Goal: Task Accomplishment & Management: Use online tool/utility

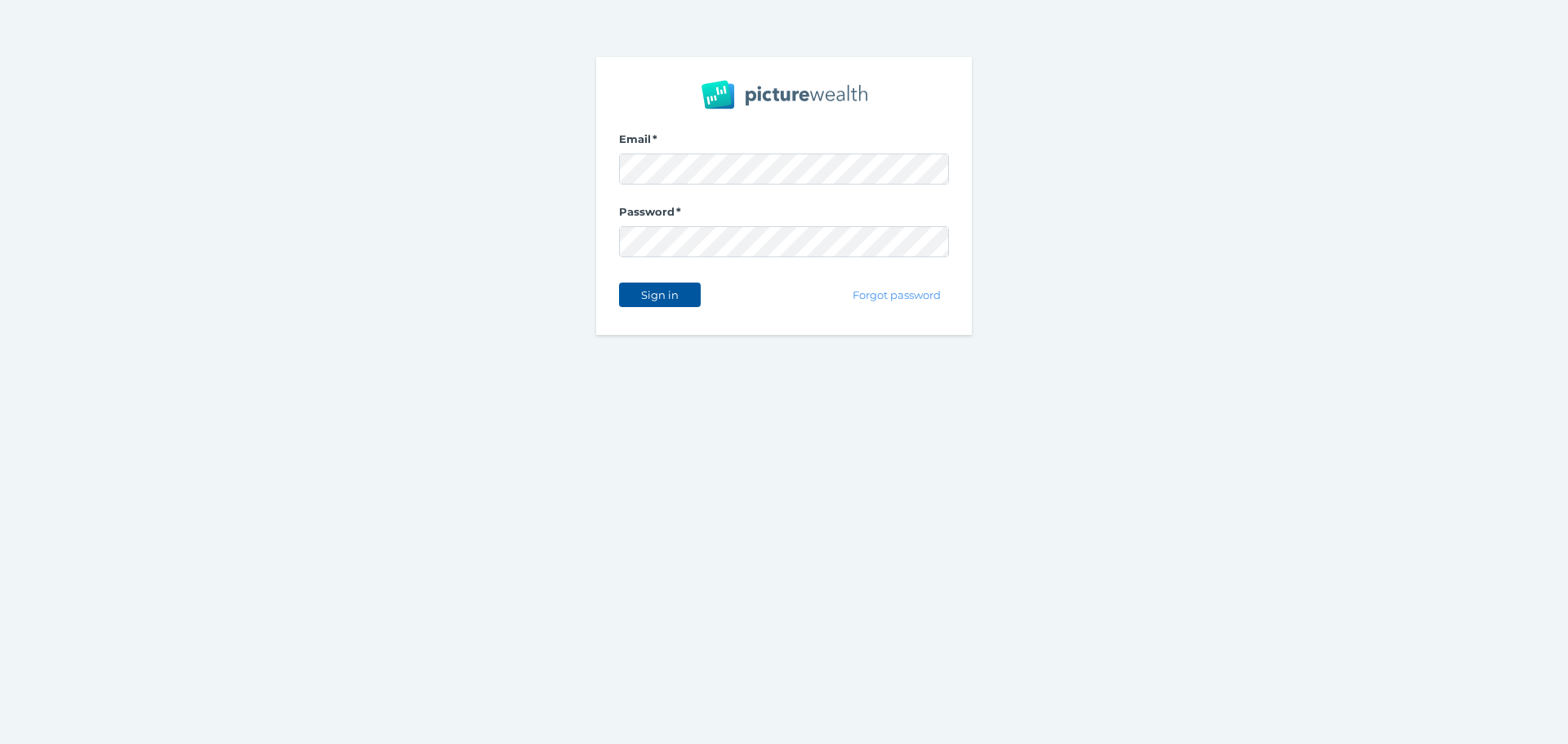
click at [669, 294] on span "Sign in" at bounding box center [660, 295] width 52 height 13
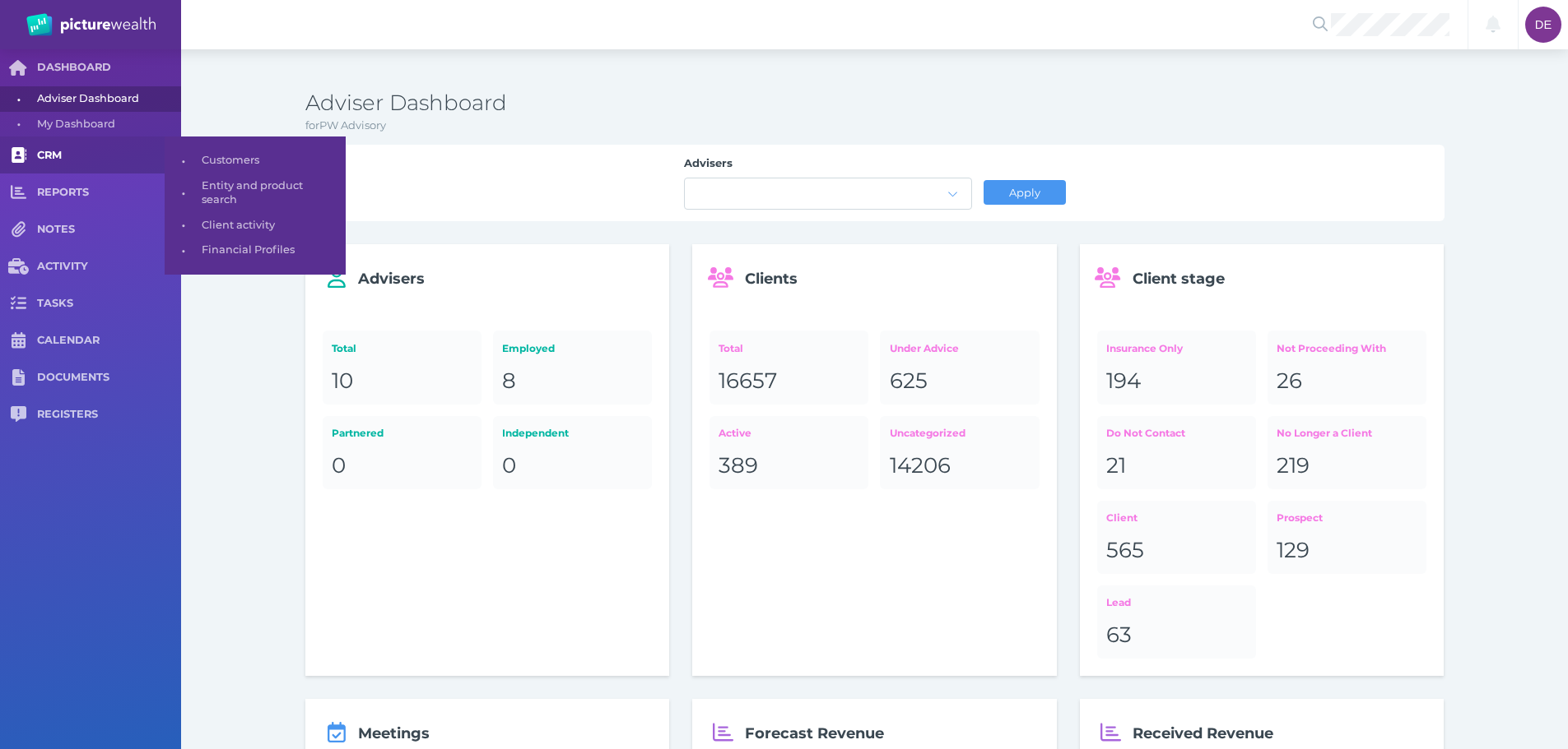
click at [52, 150] on span "CRM" at bounding box center [109, 156] width 144 height 14
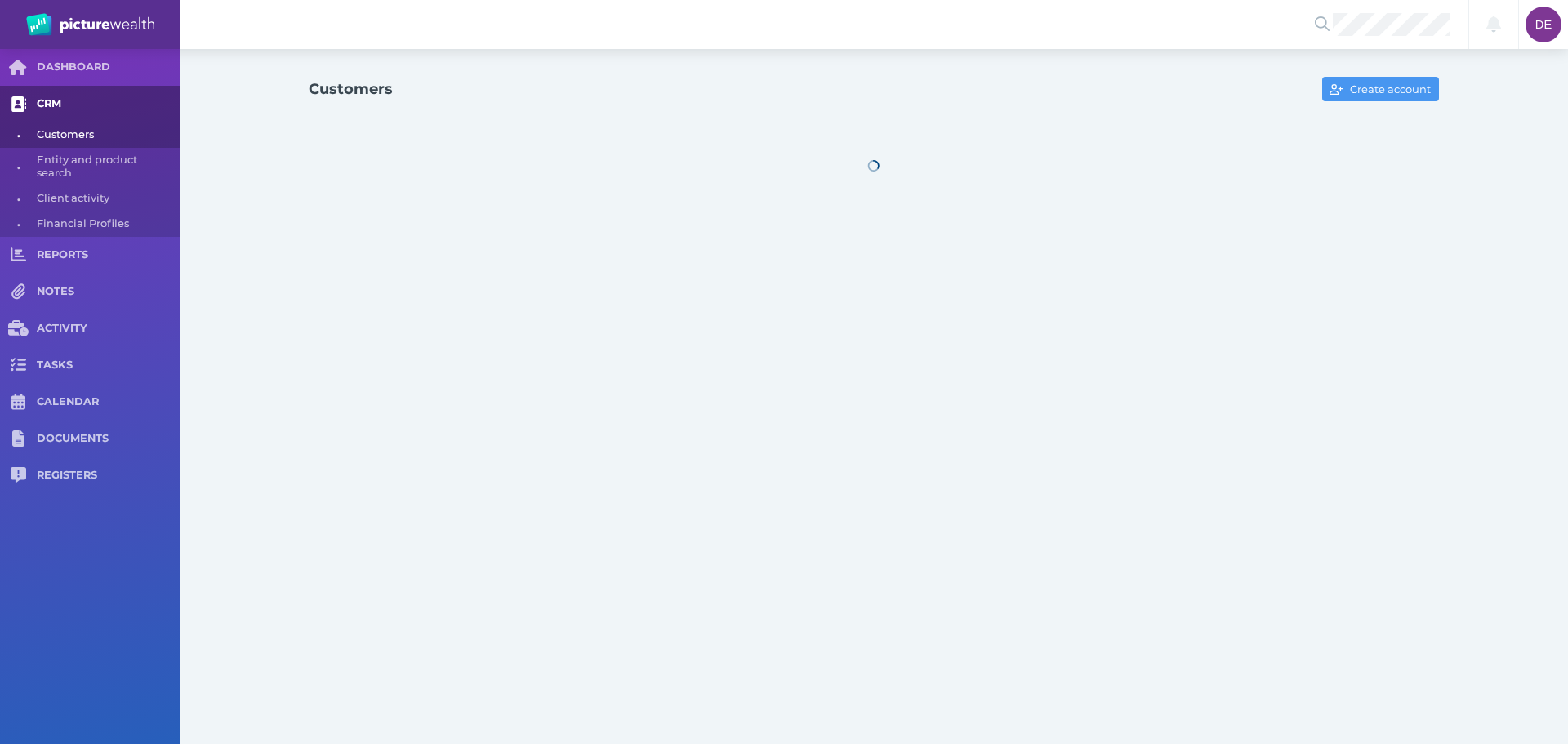
select select "25"
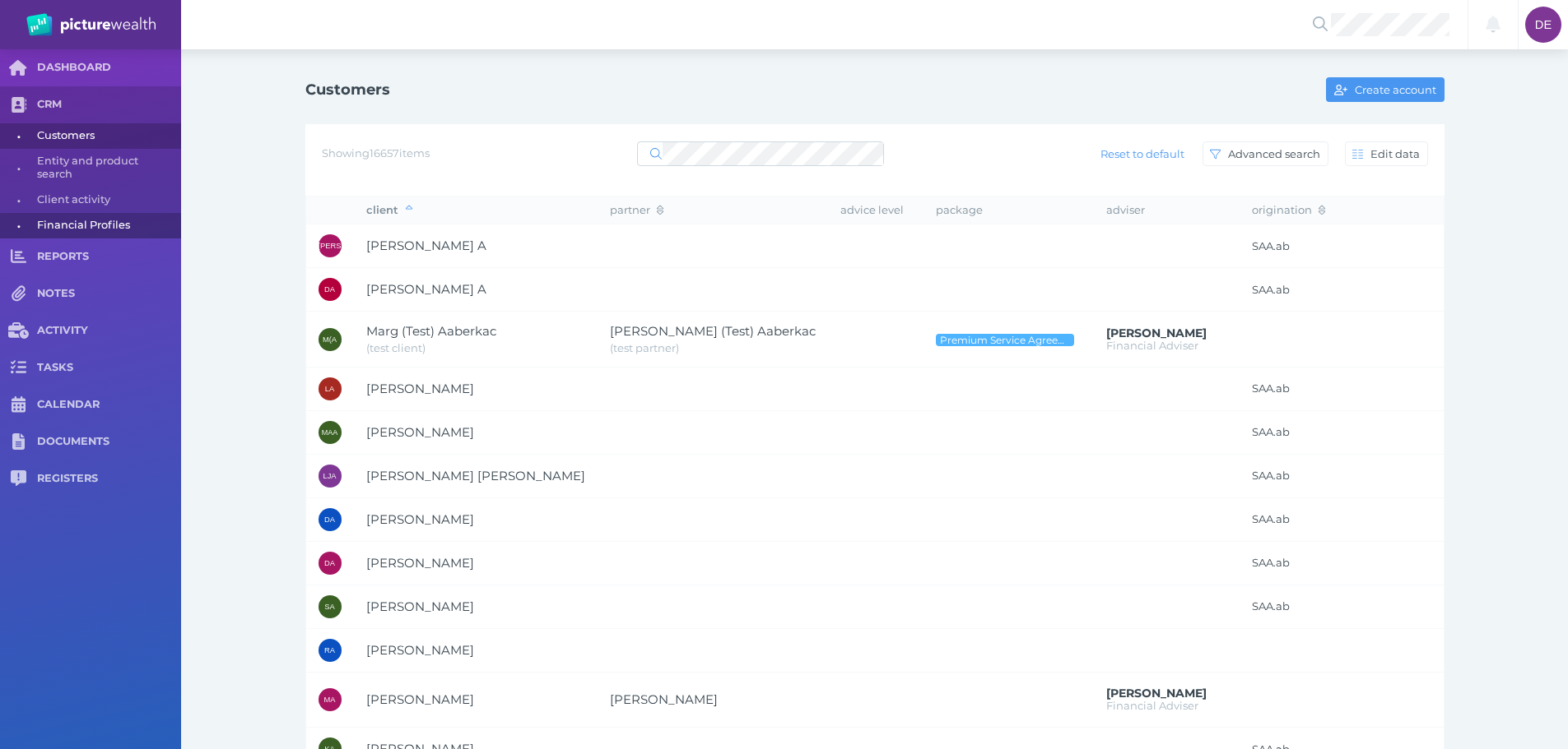
click at [107, 227] on span "Financial Profiles" at bounding box center [107, 226] width 138 height 26
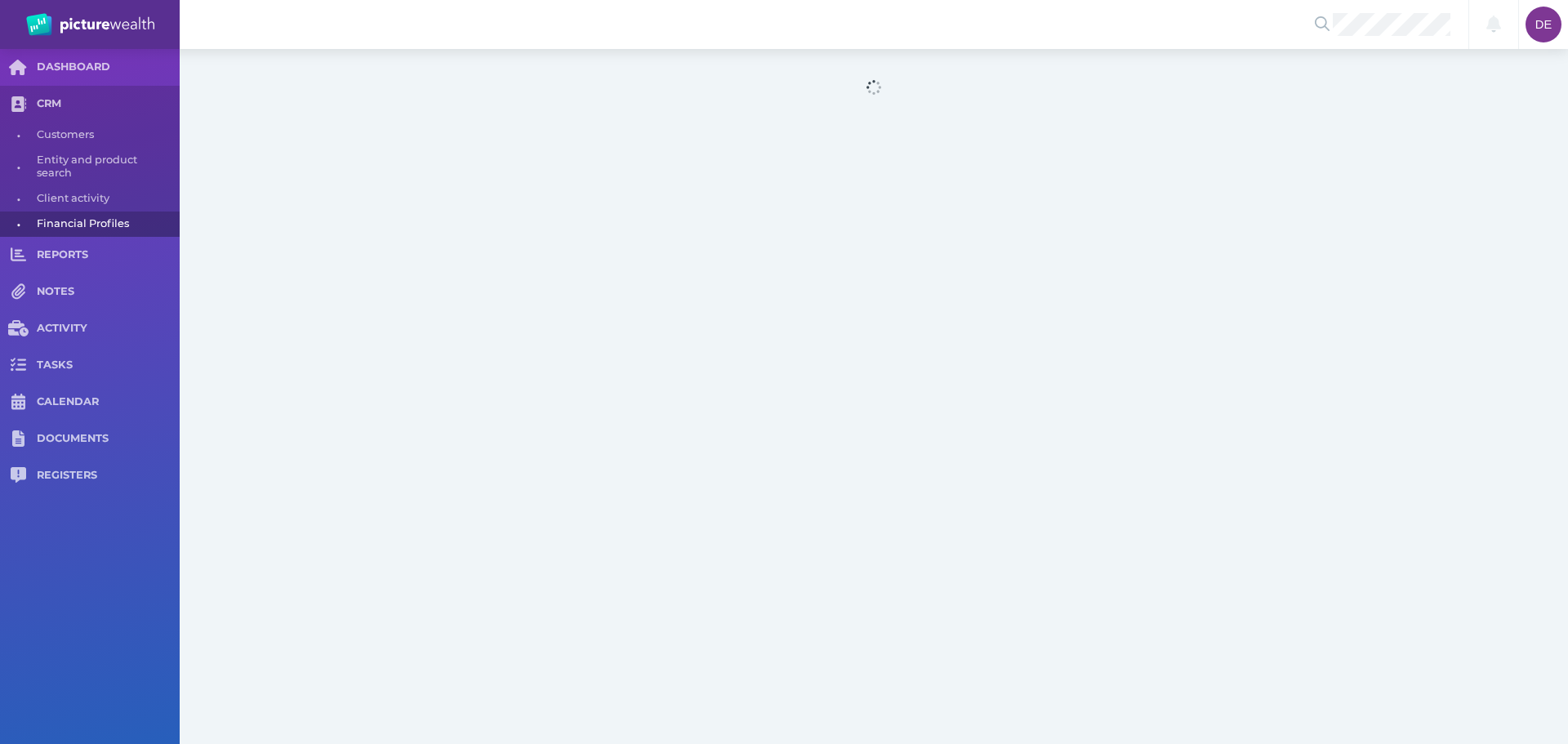
select select "25"
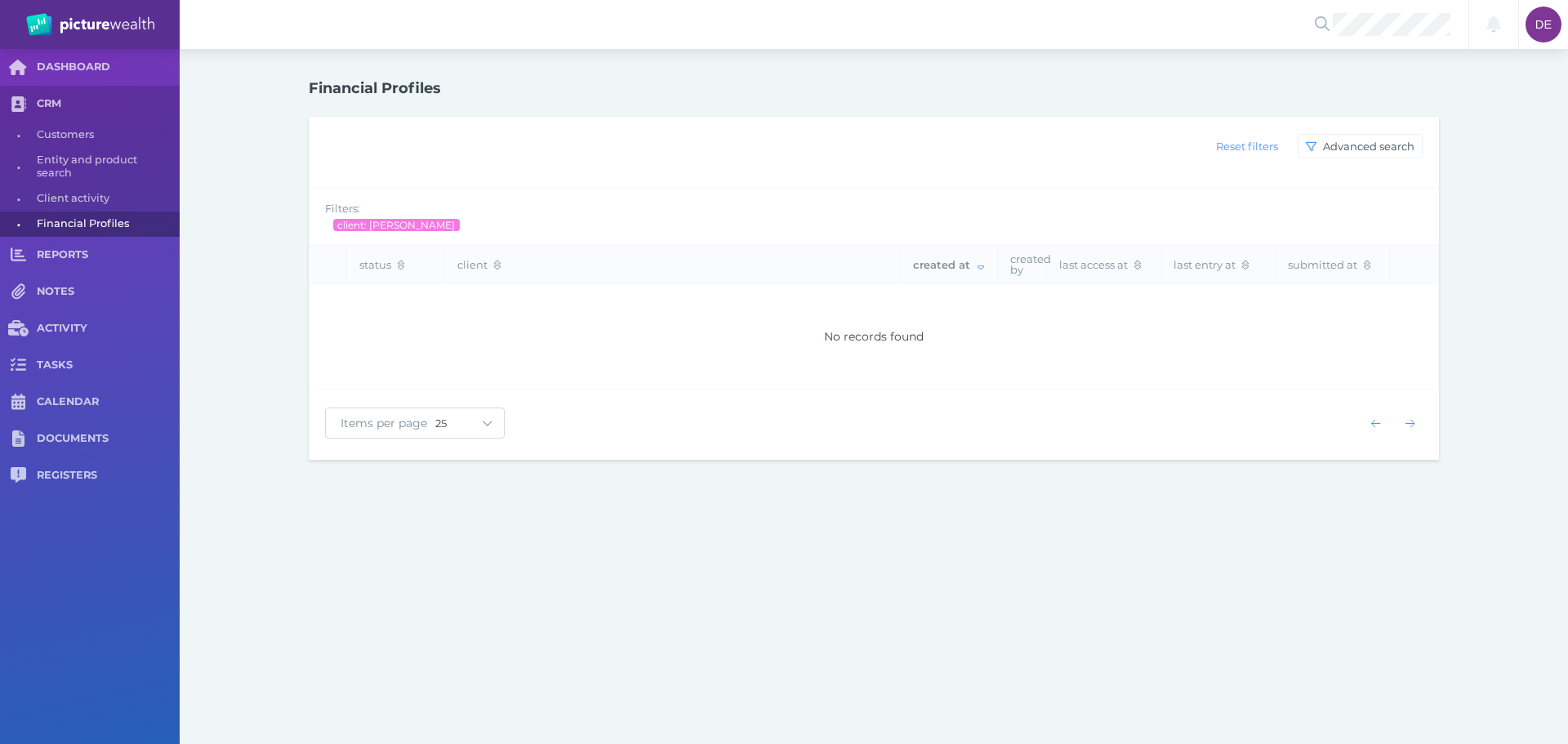
click at [407, 234] on div "Filters: client: saemi" at bounding box center [873, 216] width 1130 height 56
click at [347, 220] on span "client: [PERSON_NAME]" at bounding box center [396, 225] width 119 height 13
click at [1236, 155] on button "Reset filters" at bounding box center [1246, 146] width 81 height 24
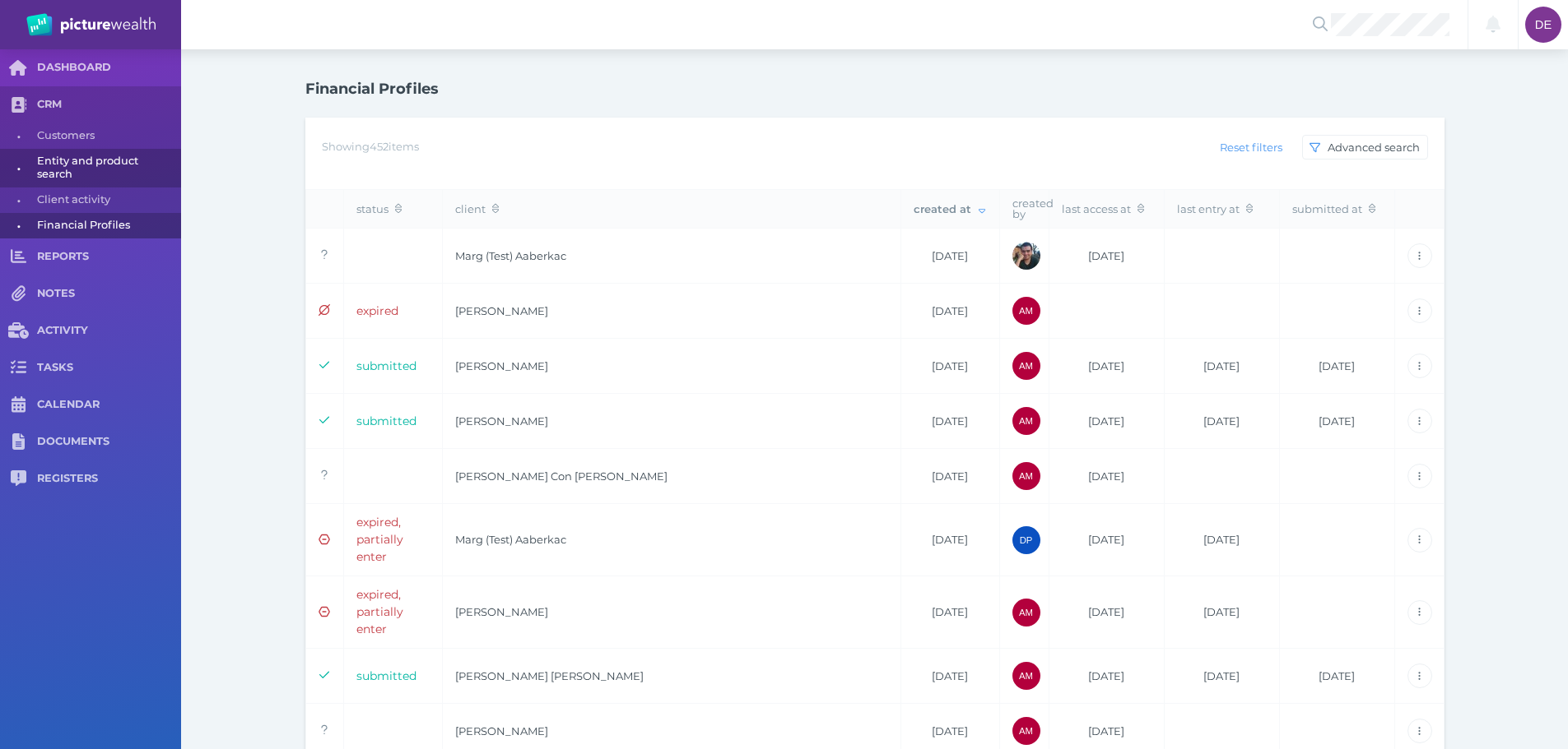
click at [44, 163] on span "Entity and product search" at bounding box center [107, 168] width 138 height 38
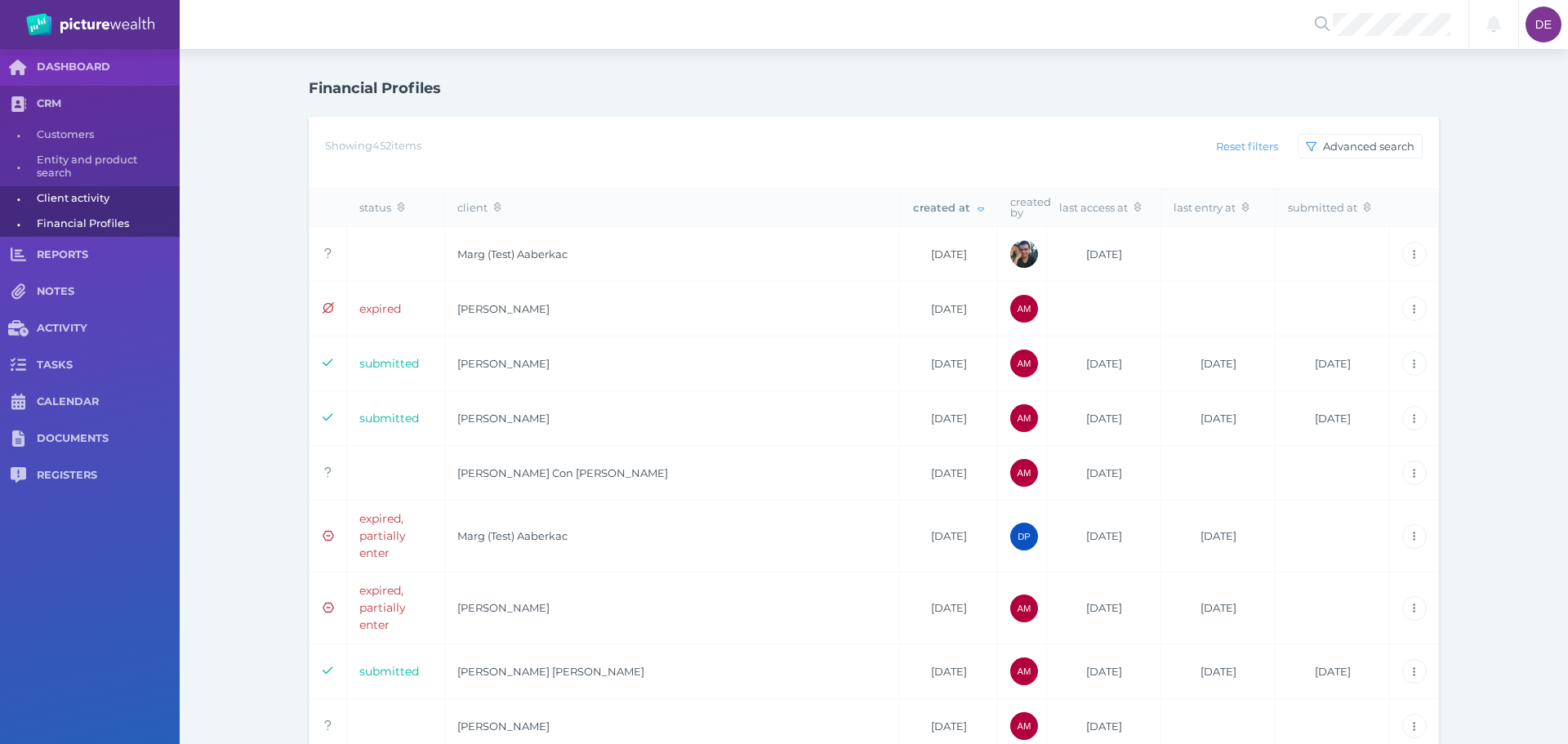
select select "25"
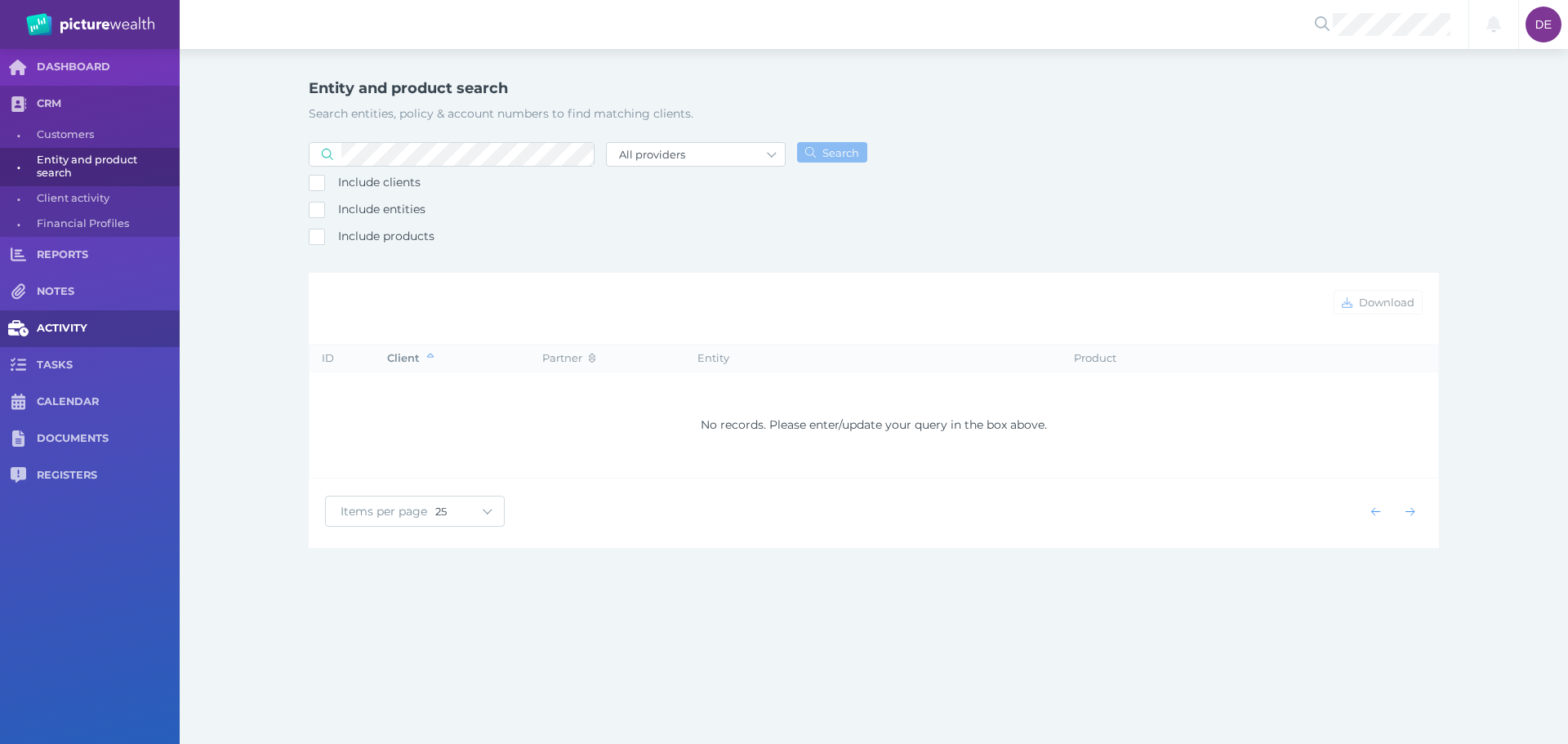
click at [91, 338] on link "ACTIVITY" at bounding box center [90, 329] width 180 height 37
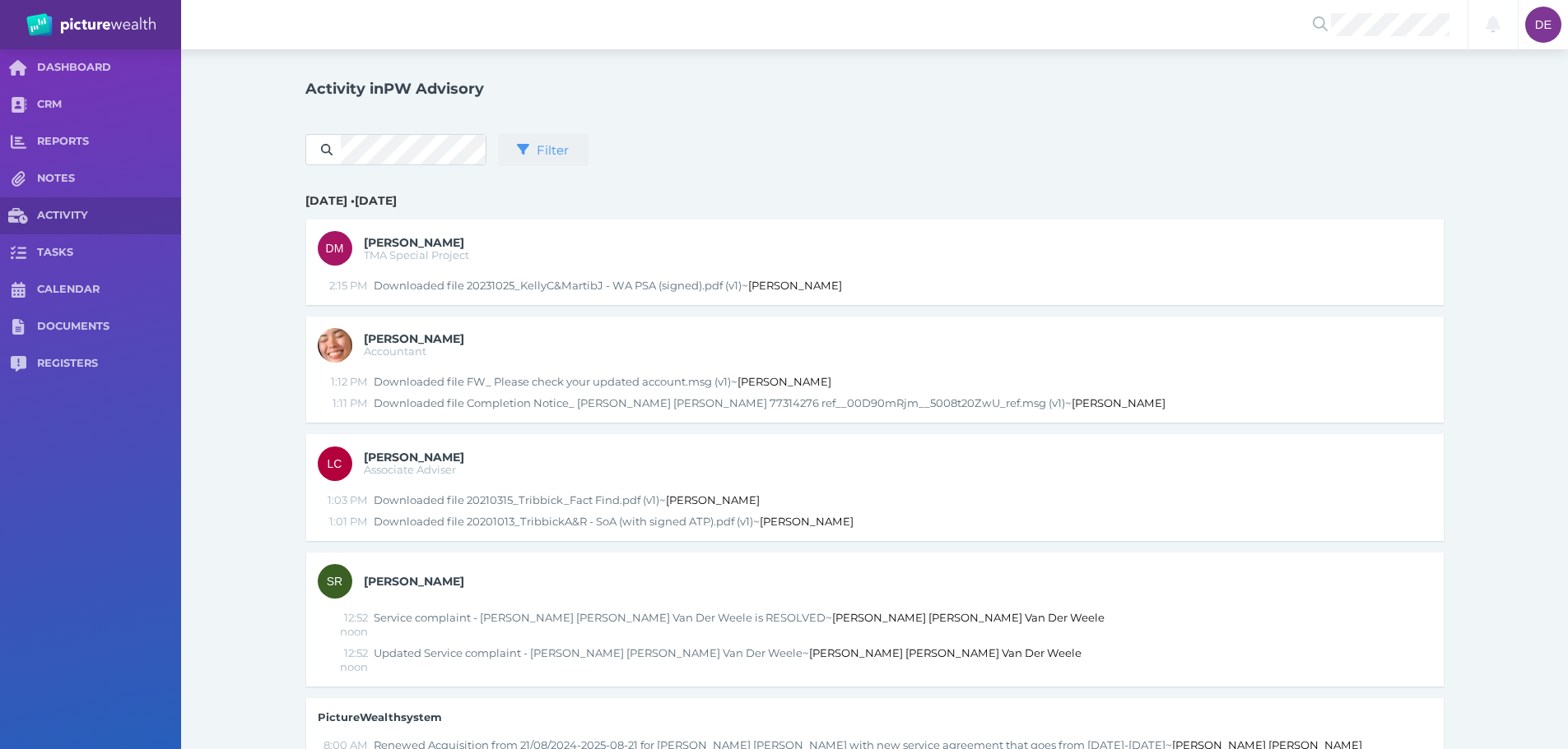
click at [523, 149] on icon "button" at bounding box center [523, 149] width 13 height 11
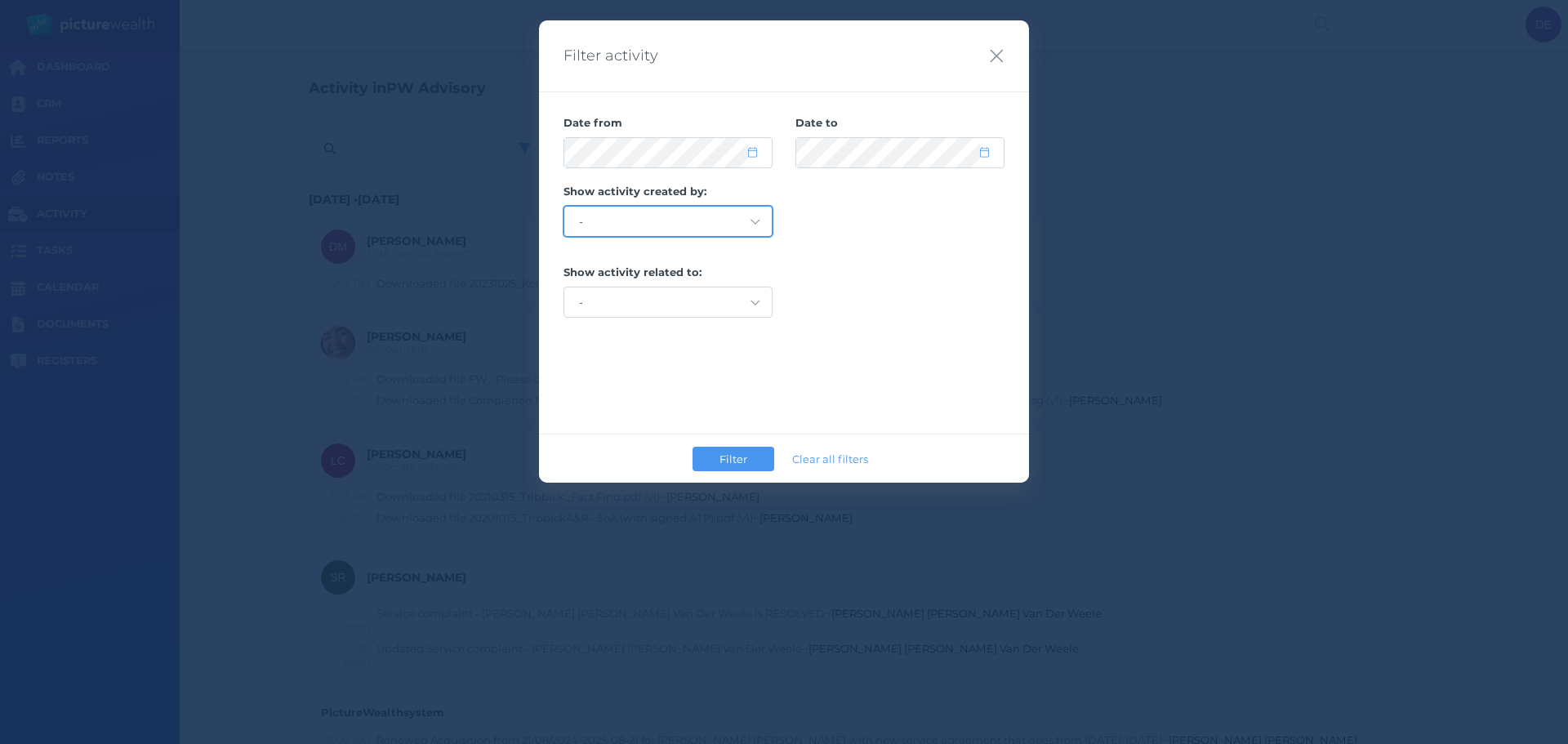
click at [669, 224] on select "- staff members clients system" at bounding box center [669, 221] width 208 height 29
drag, startPoint x: 669, startPoint y: 224, endPoint x: 669, endPoint y: 243, distance: 19.0
click at [669, 225] on select "- staff members clients system" at bounding box center [669, 221] width 208 height 29
click at [668, 224] on select "- staff members clients system" at bounding box center [669, 221] width 208 height 29
drag, startPoint x: 722, startPoint y: 383, endPoint x: 708, endPoint y: 325, distance: 59.7
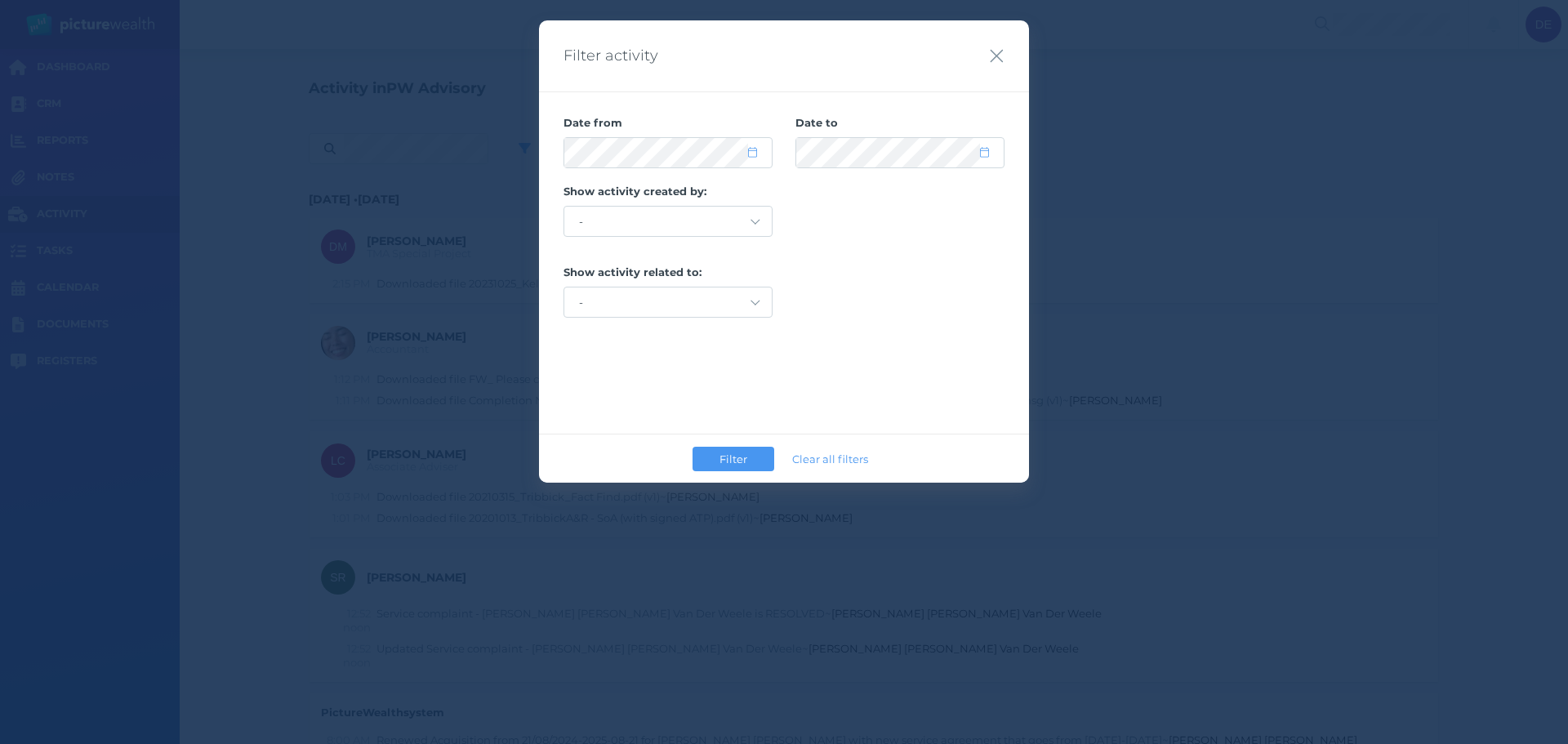
click at [718, 377] on div "Date from Date to Show activity created by: - staff members clients system Show…" at bounding box center [784, 262] width 441 height 294
click at [704, 297] on select "- staff members clients" at bounding box center [669, 302] width 208 height 29
click at [987, 53] on div "Filter activity" at bounding box center [784, 56] width 490 height 71
click at [992, 52] on icon "button" at bounding box center [996, 56] width 13 height 13
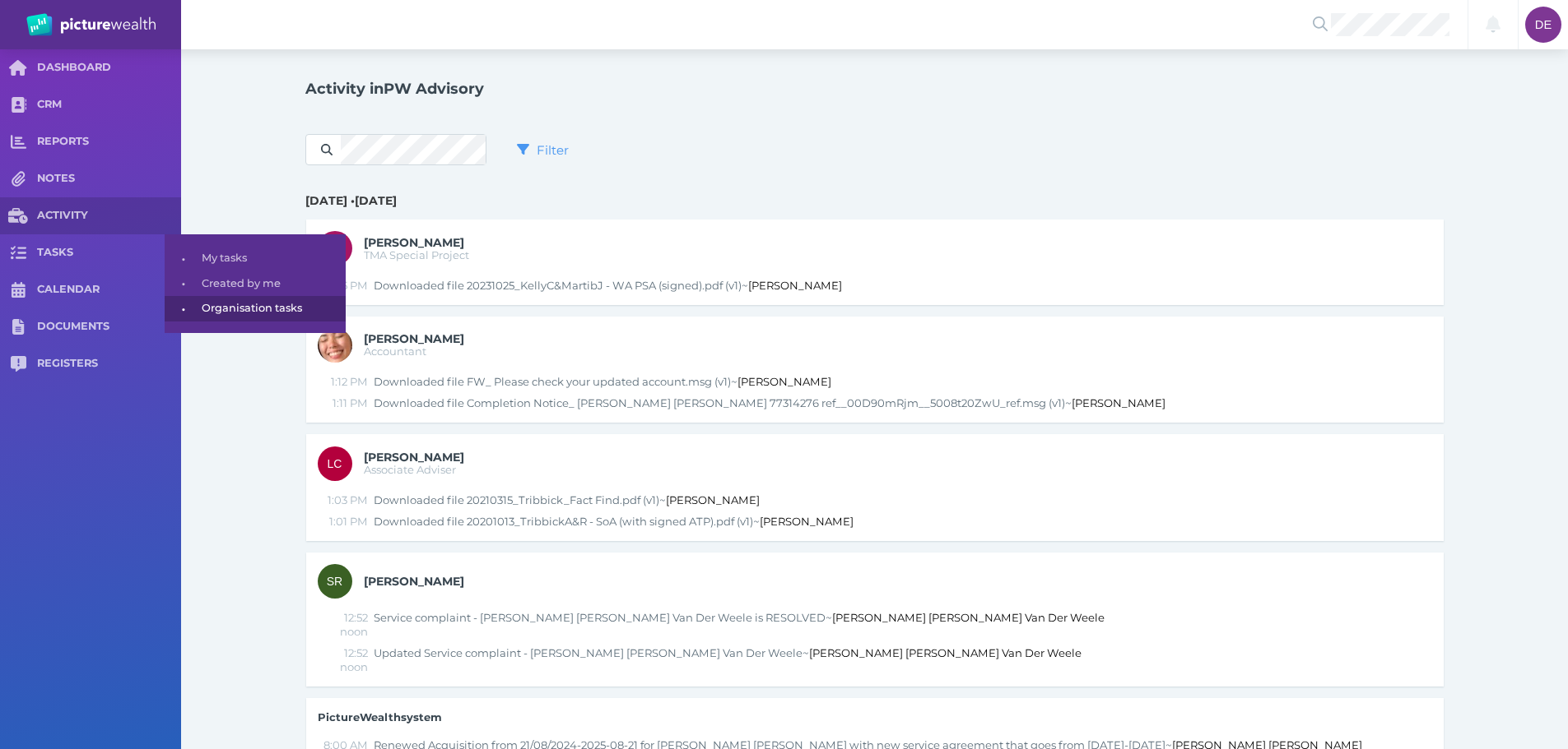
click at [246, 302] on span "Organisation tasks" at bounding box center [270, 308] width 138 height 26
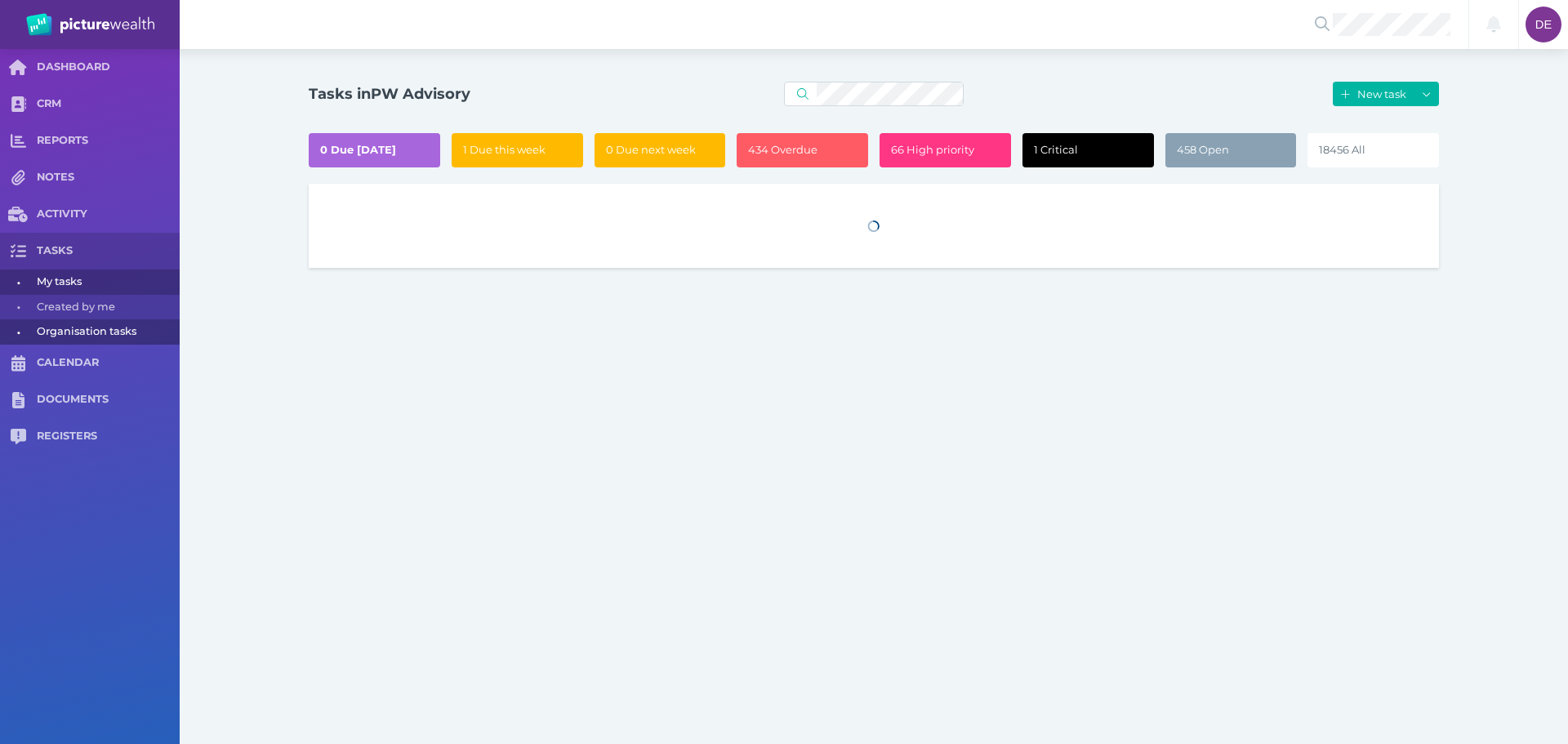
select select "50"
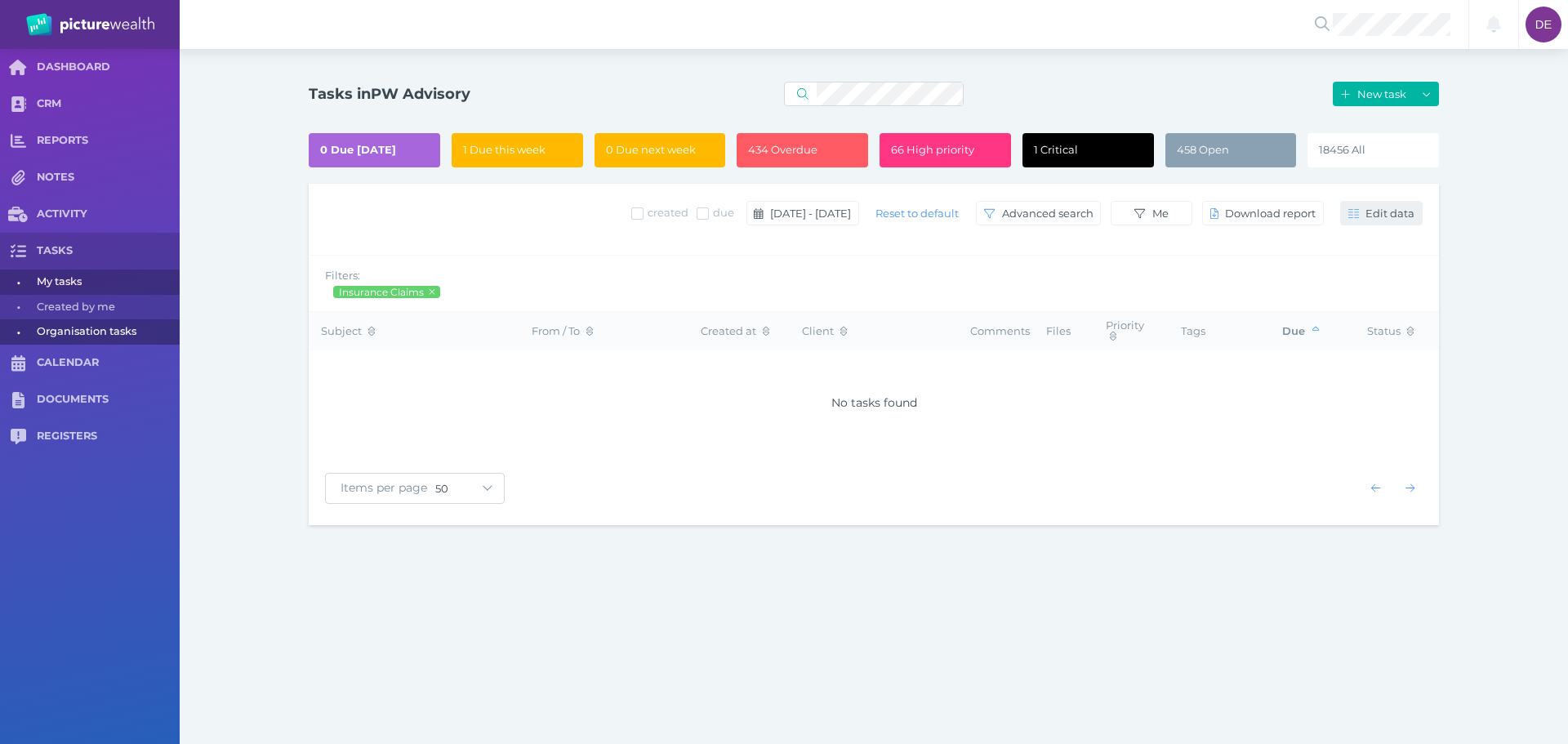
click at [1407, 209] on span "Edit data" at bounding box center [1392, 212] width 60 height 13
drag, startPoint x: 1270, startPoint y: 205, endPoint x: 1097, endPoint y: 268, distance: 184.1
click at [1097, 268] on div "created due [DATE] - [DATE] Reset to default Advanced search Me Download report…" at bounding box center [873, 354] width 1130 height 342
drag, startPoint x: 1032, startPoint y: 260, endPoint x: 1028, endPoint y: 253, distance: 8.1
click at [1029, 256] on div "Filters: Insurance Claims" at bounding box center [873, 283] width 1130 height 56
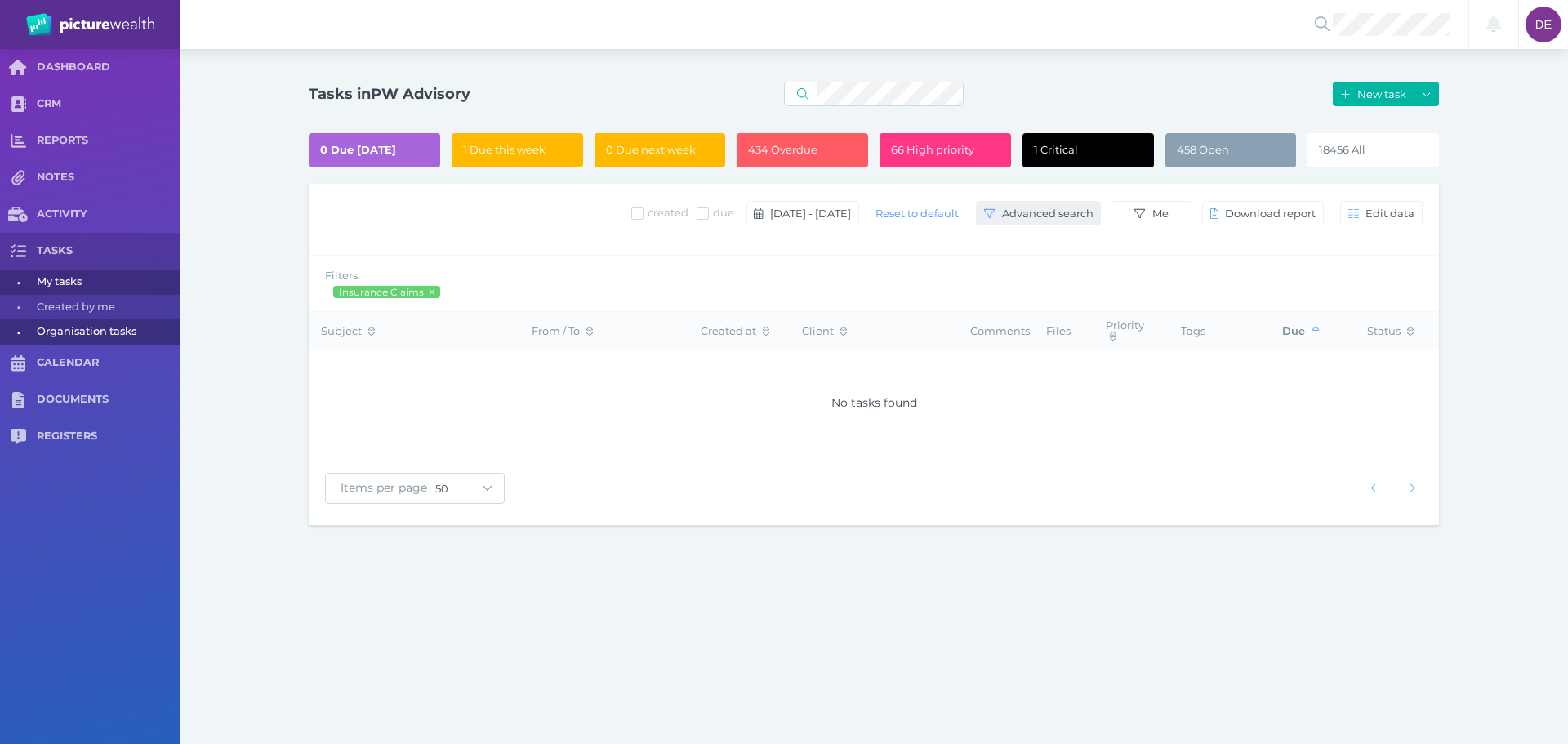
click at [1042, 224] on button "Advanced search" at bounding box center [1038, 212] width 125 height 24
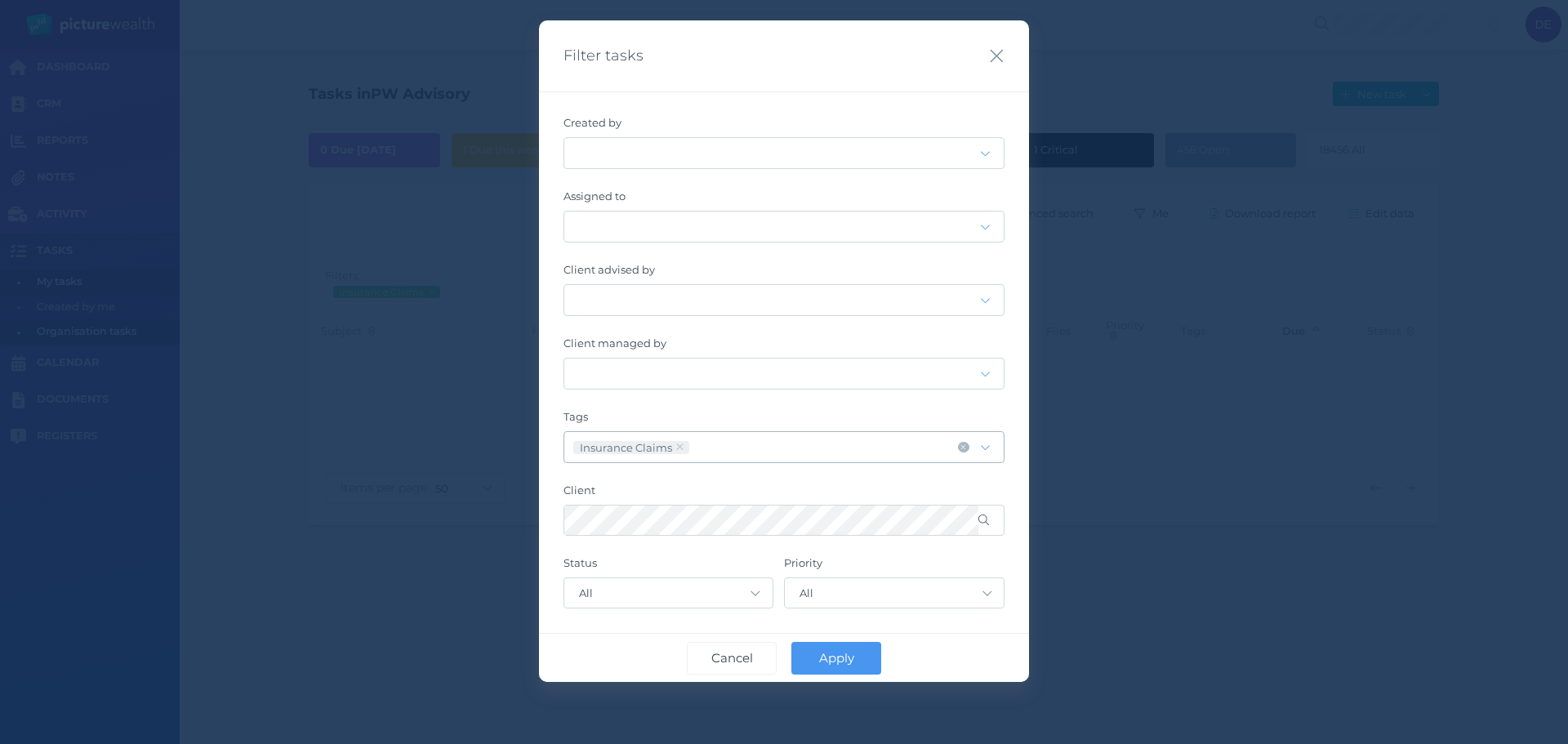
click at [683, 448] on icon at bounding box center [680, 446] width 8 height 11
click at [717, 229] on div at bounding box center [772, 226] width 416 height 8
click at [688, 289] on div "[PERSON_NAME]" at bounding box center [783, 300] width 438 height 23
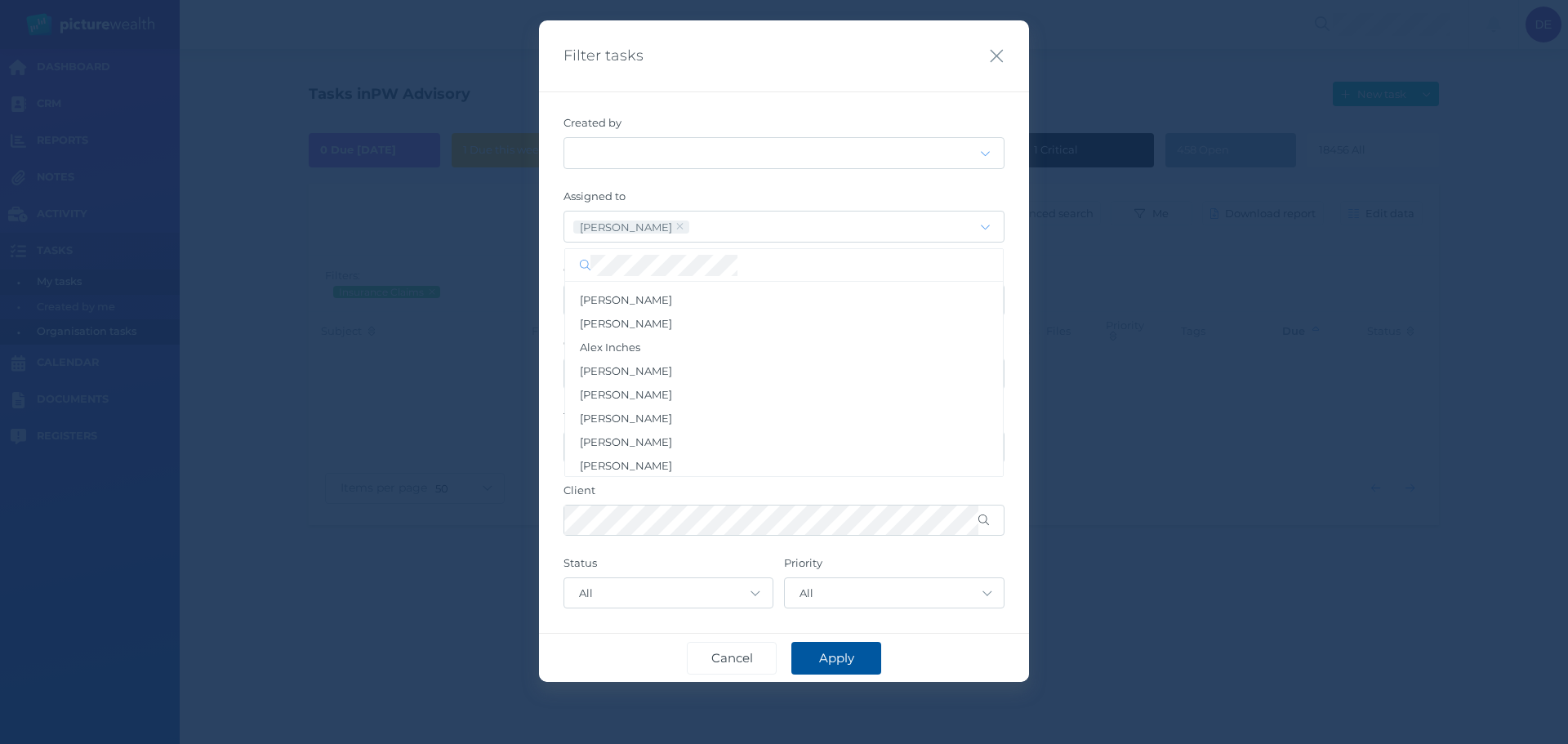
click at [844, 663] on span "Apply" at bounding box center [837, 658] width 52 height 16
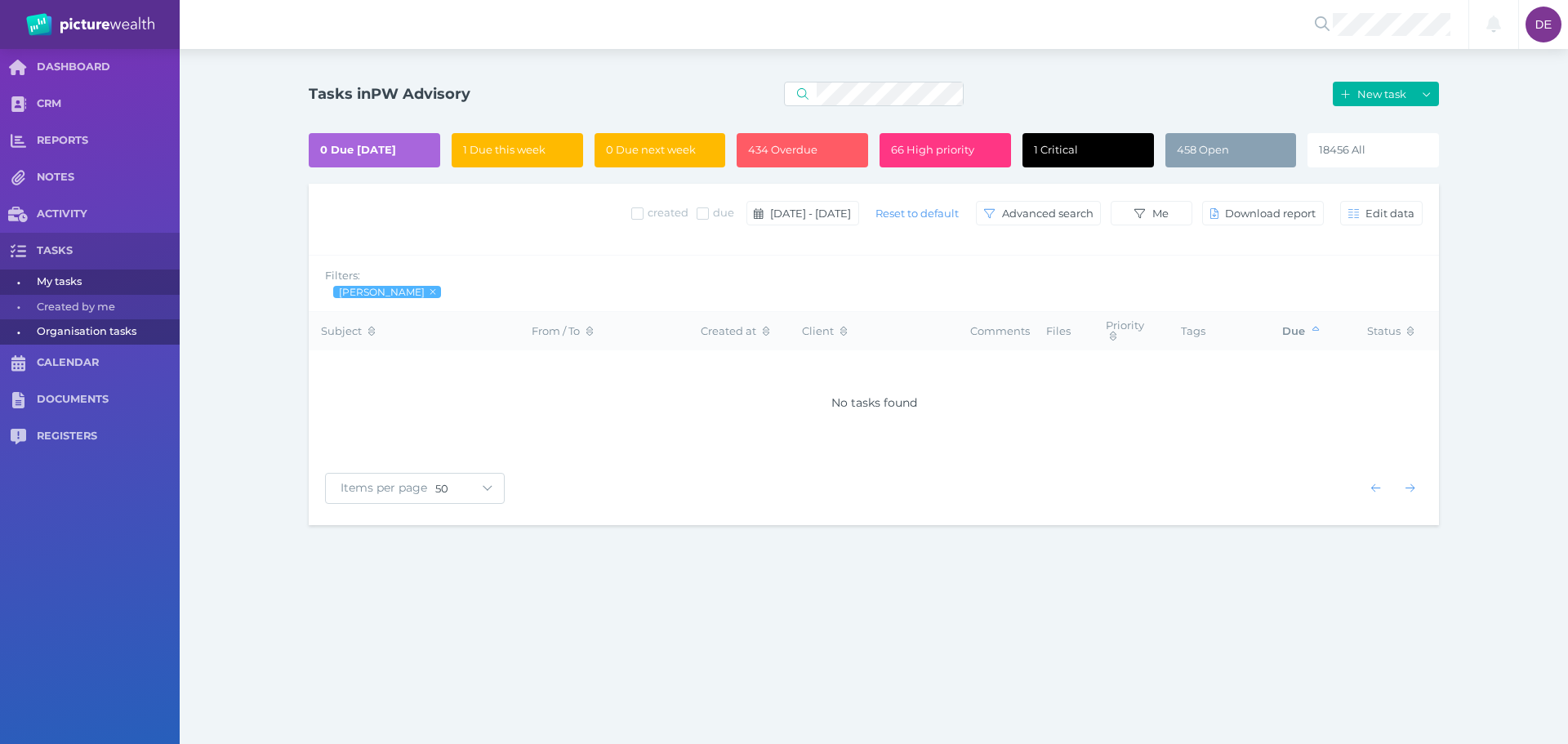
click at [1396, 156] on div "18456 All" at bounding box center [1373, 150] width 131 height 34
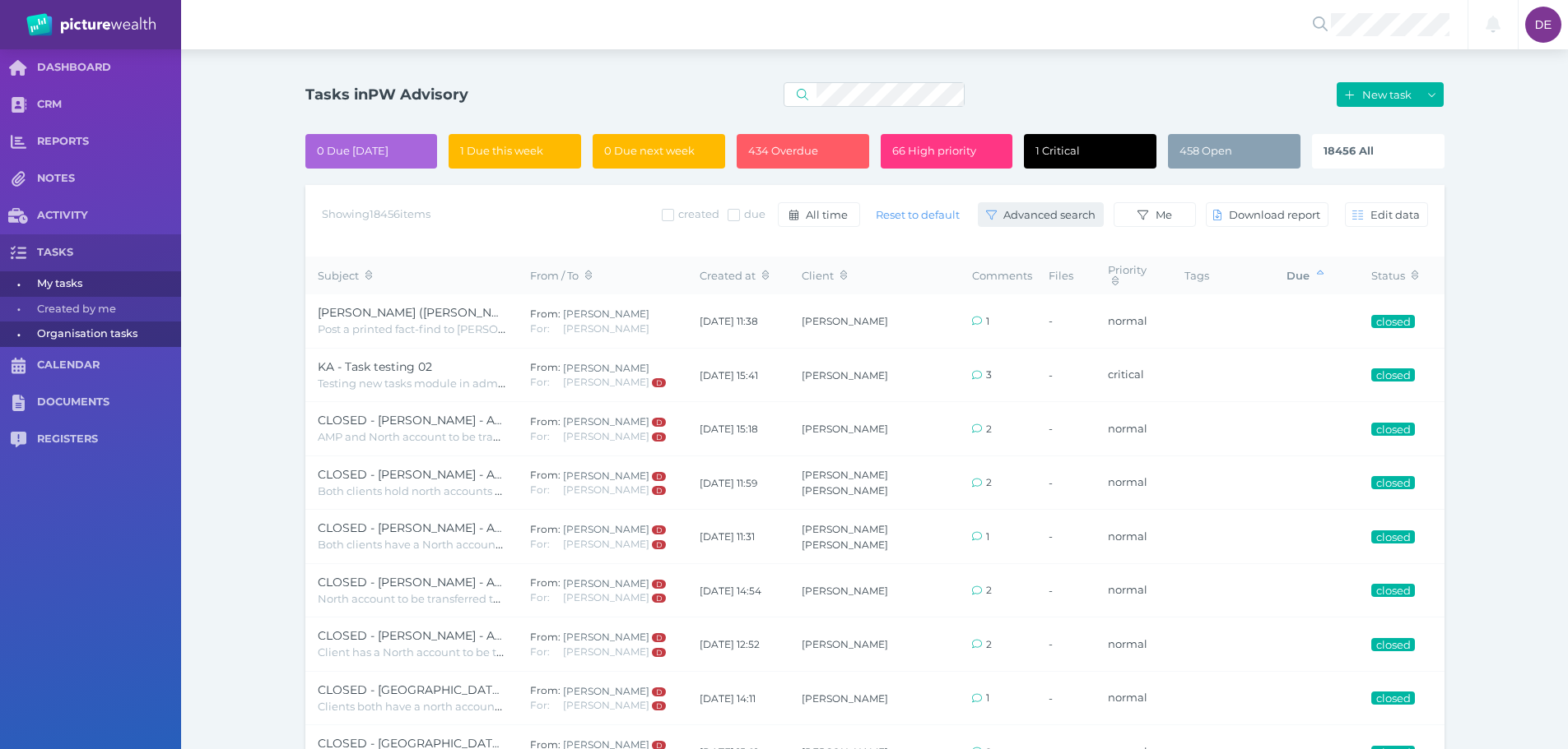
click at [1029, 202] on button "Advanced search" at bounding box center [1040, 214] width 126 height 25
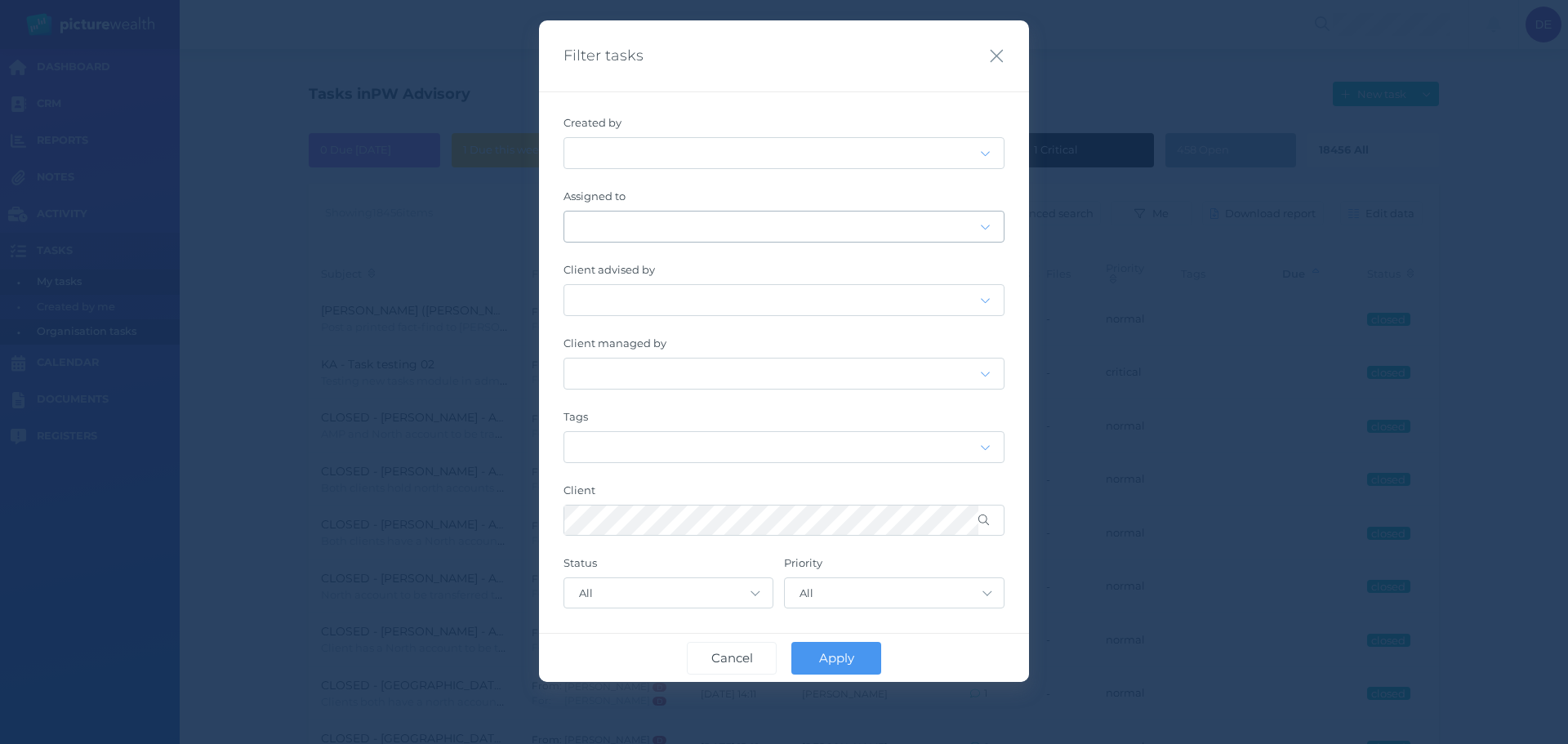
click at [683, 230] on div at bounding box center [772, 226] width 416 height 8
click at [661, 295] on div "[PERSON_NAME]" at bounding box center [783, 300] width 438 height 23
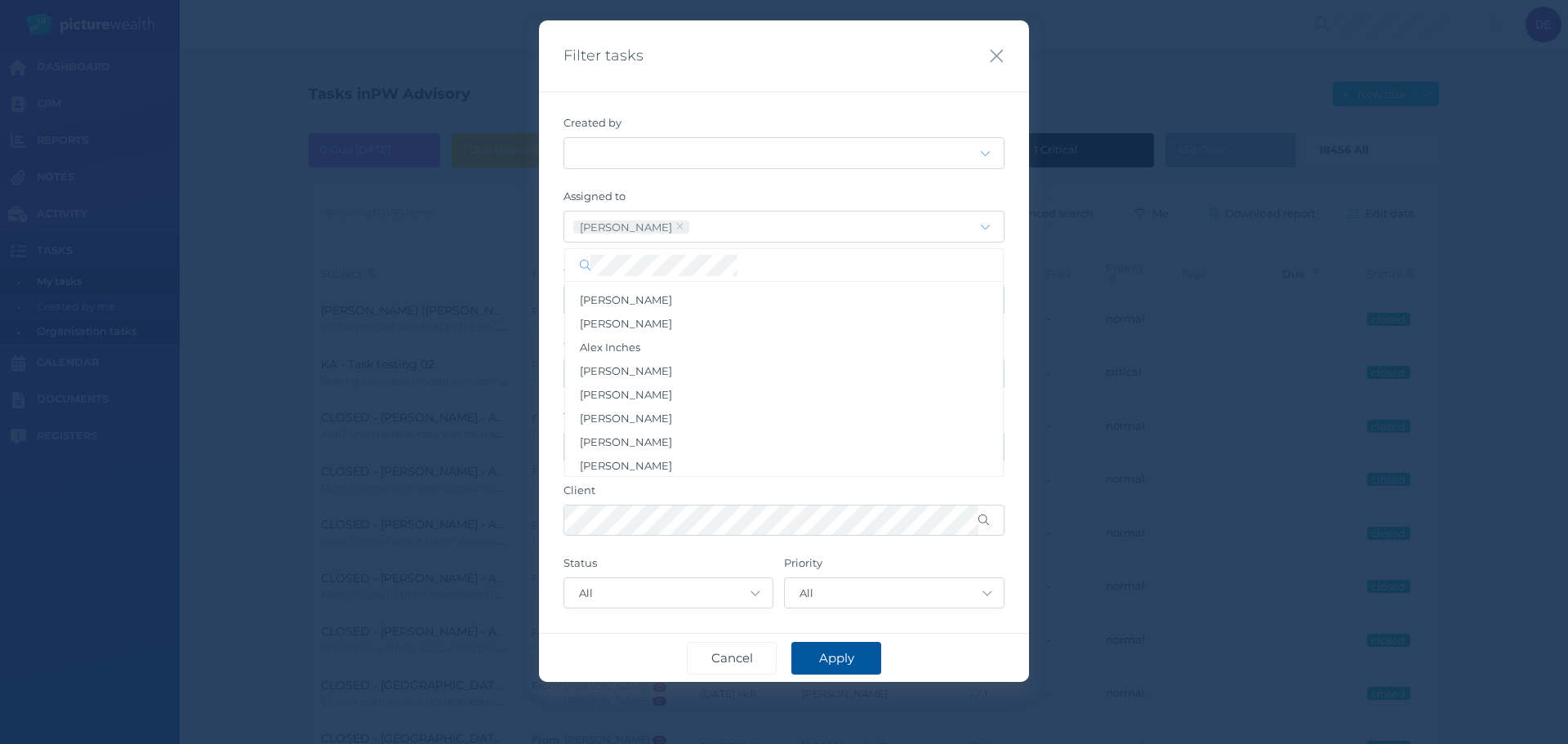
click at [819, 650] on span "Apply" at bounding box center [837, 658] width 52 height 16
